Goal: Task Accomplishment & Management: Complete application form

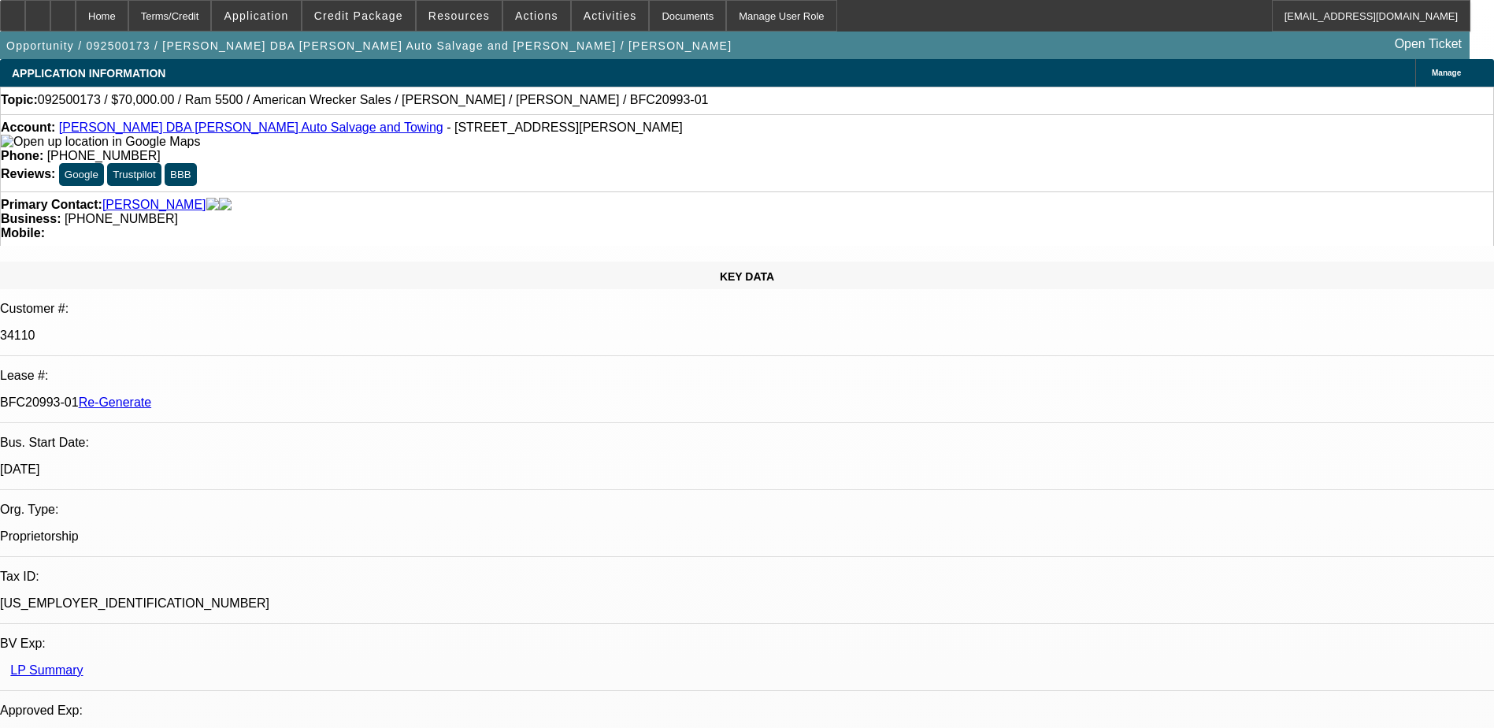
select select "0"
select select "2"
select select "0"
select select "2"
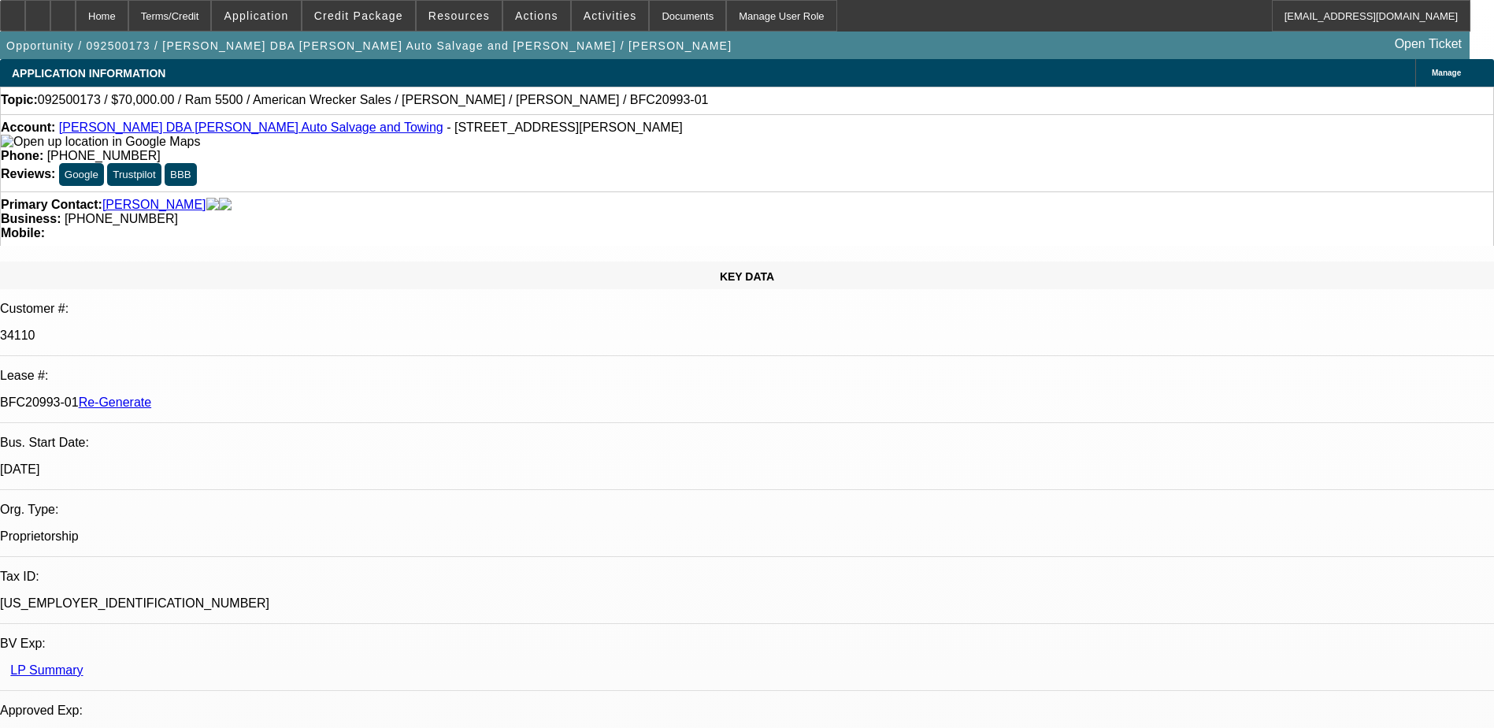
select select "0"
select select "2"
select select "0"
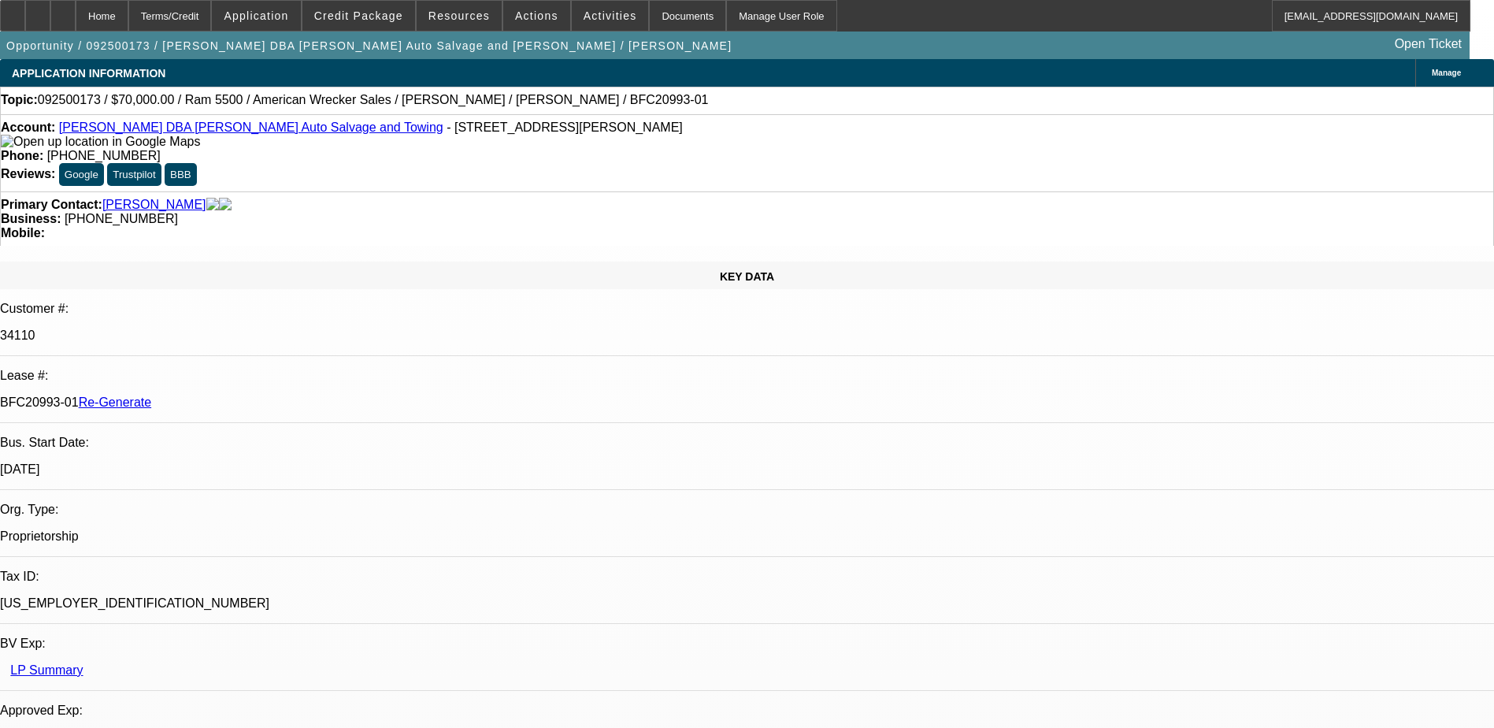
select select "2"
select select "0"
select select "1"
select select "2"
select select "6"
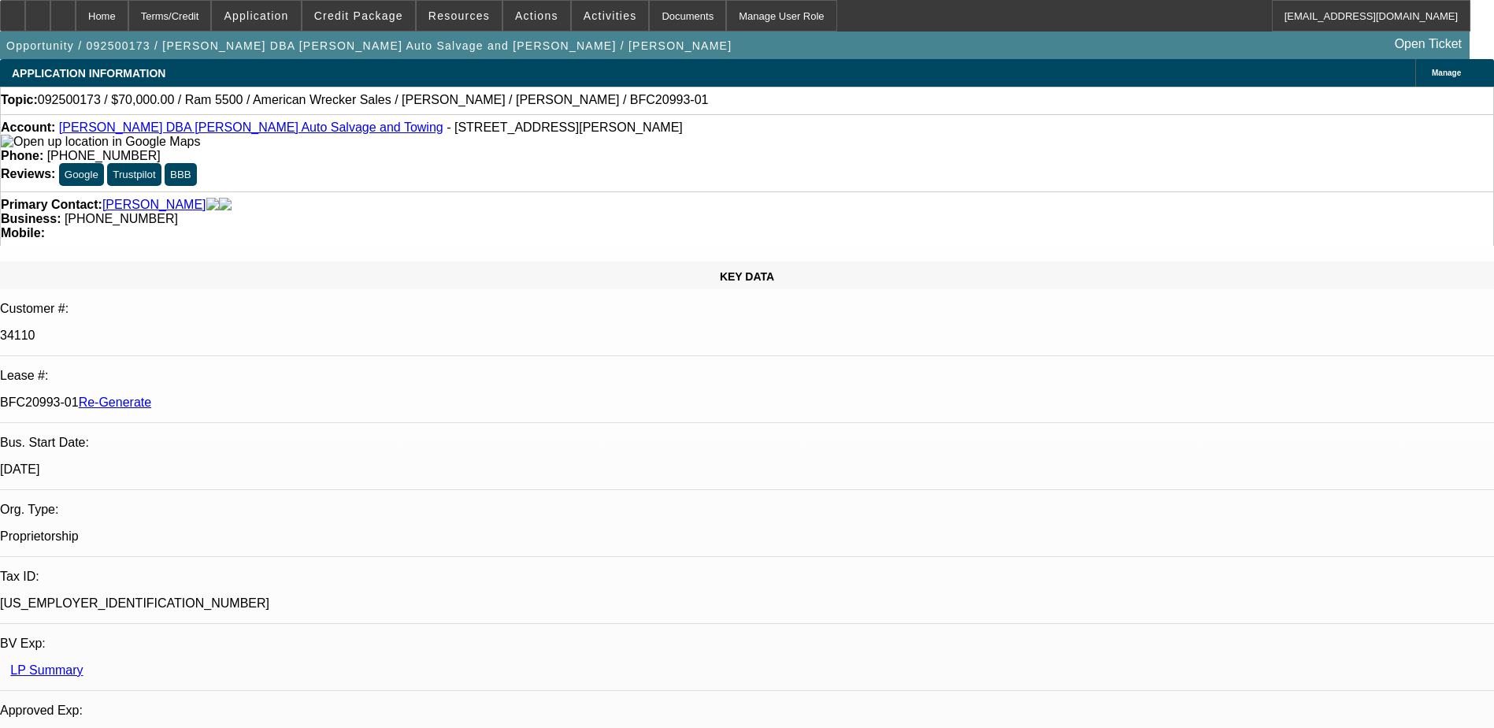
select select "1"
select select "2"
select select "1"
select select "2"
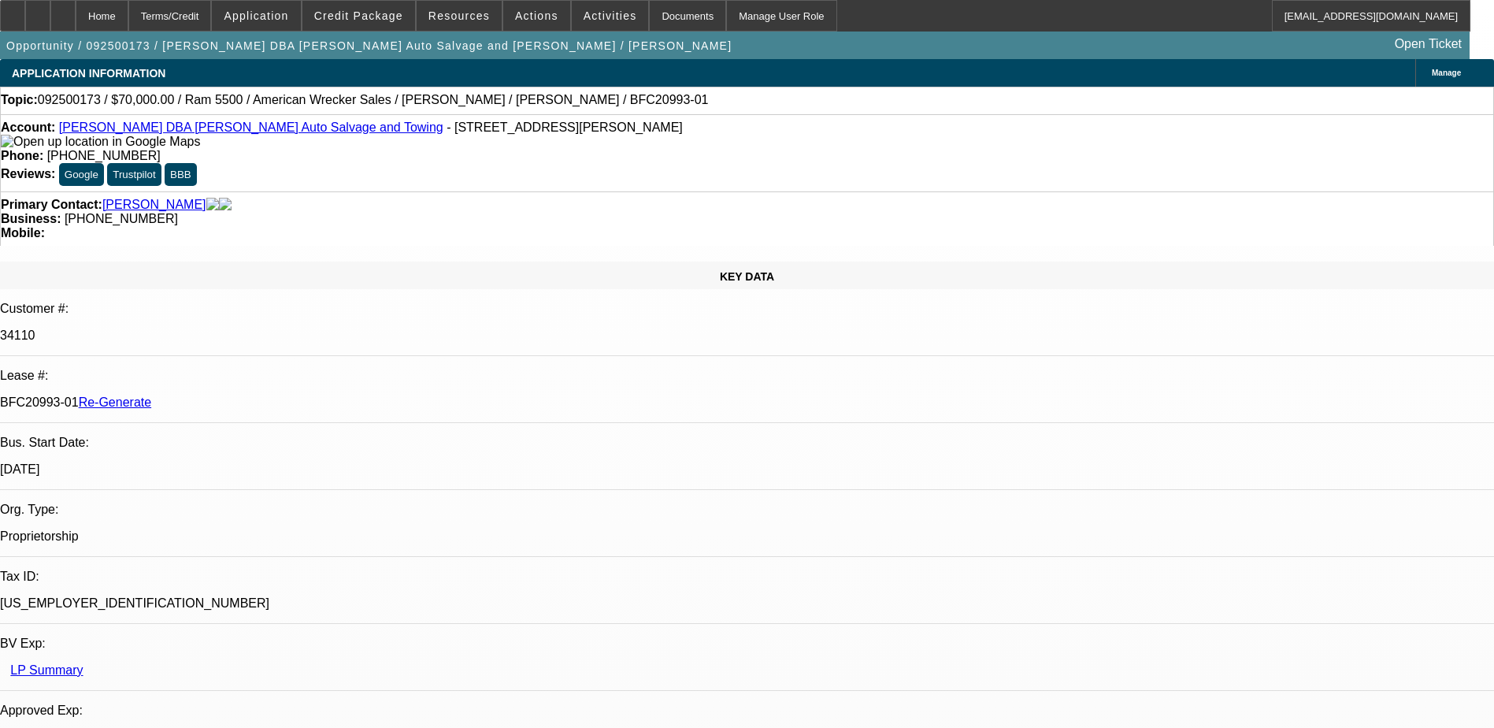
select select "6"
select select "1"
select select "2"
select select "6"
